Goal: Information Seeking & Learning: Find contact information

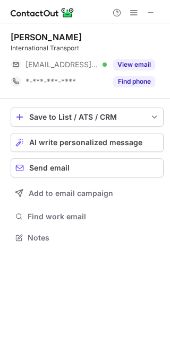
scroll to position [230, 170]
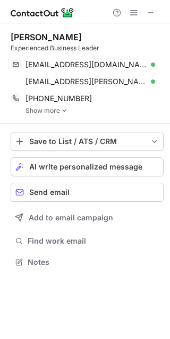
scroll to position [255, 170]
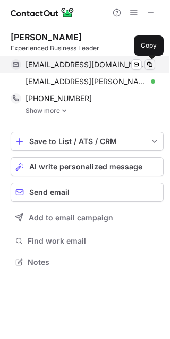
click at [148, 66] on span at bounding box center [149, 64] width 8 height 8
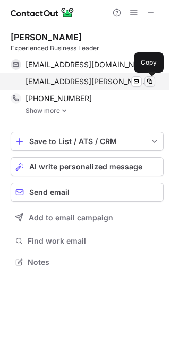
click at [149, 80] on span at bounding box center [149, 81] width 8 height 8
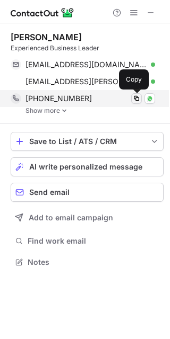
click at [137, 96] on span at bounding box center [136, 98] width 8 height 8
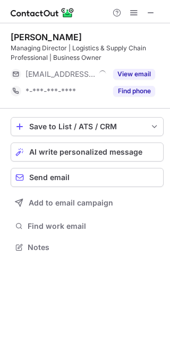
scroll to position [240, 170]
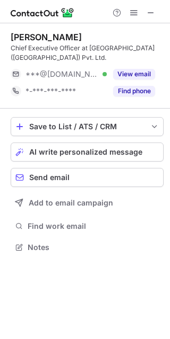
scroll to position [240, 170]
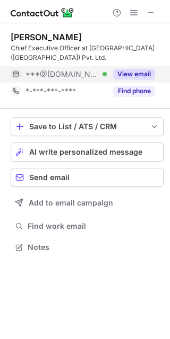
click at [145, 73] on button "View email" at bounding box center [134, 74] width 42 height 11
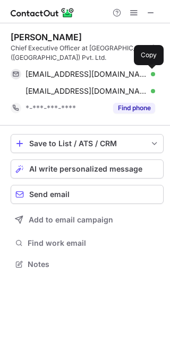
scroll to position [257, 170]
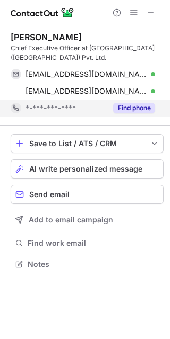
click at [141, 105] on button "Find phone" at bounding box center [134, 108] width 42 height 11
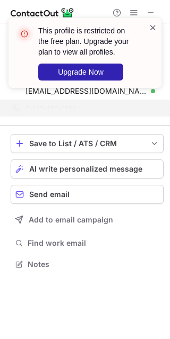
click at [150, 28] on span at bounding box center [153, 27] width 8 height 11
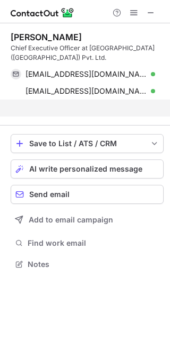
scroll to position [240, 170]
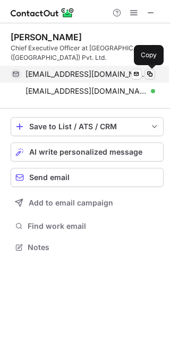
click at [149, 72] on span at bounding box center [149, 74] width 8 height 8
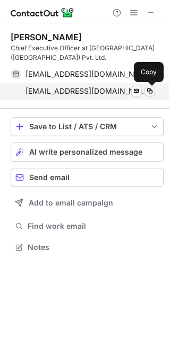
click at [152, 90] on span at bounding box center [149, 91] width 8 height 8
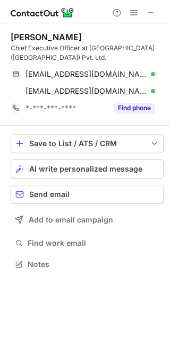
scroll to position [257, 170]
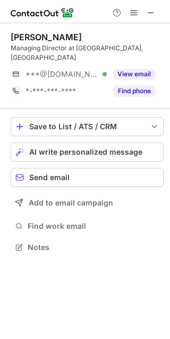
scroll to position [6, 5]
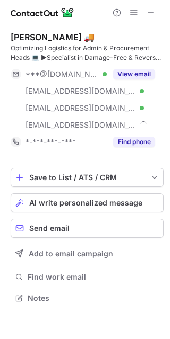
scroll to position [291, 170]
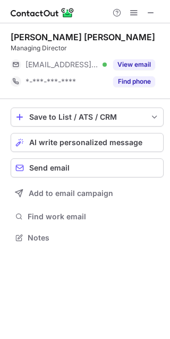
scroll to position [6, 5]
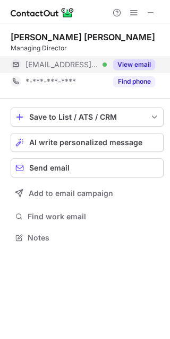
click at [148, 60] on button "View email" at bounding box center [134, 64] width 42 height 11
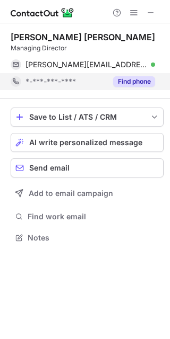
click at [139, 77] on button "Find phone" at bounding box center [134, 81] width 42 height 11
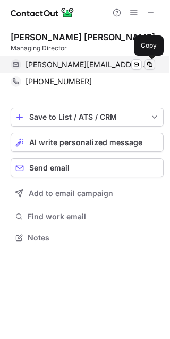
click at [150, 62] on span at bounding box center [149, 64] width 8 height 8
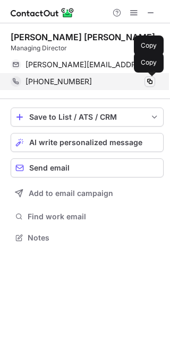
click at [148, 81] on span at bounding box center [149, 81] width 8 height 8
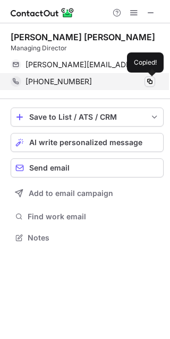
click at [148, 81] on span at bounding box center [149, 81] width 8 height 8
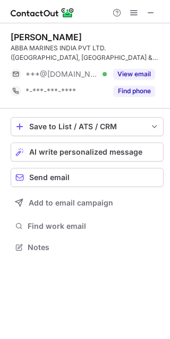
scroll to position [240, 170]
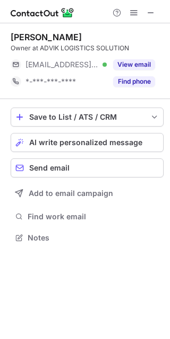
scroll to position [6, 5]
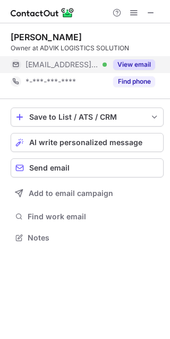
click at [146, 61] on button "View email" at bounding box center [134, 64] width 42 height 11
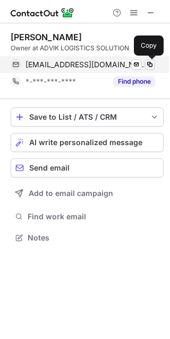
click at [147, 63] on span at bounding box center [149, 64] width 8 height 8
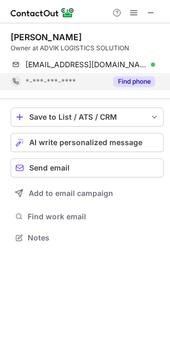
click at [142, 81] on button "Find phone" at bounding box center [134, 81] width 42 height 11
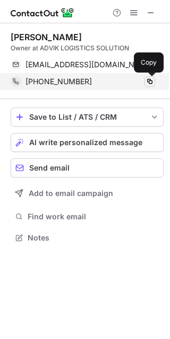
click at [150, 81] on span at bounding box center [149, 81] width 8 height 8
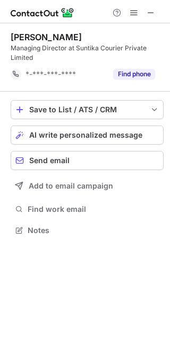
scroll to position [223, 170]
